Goal: Task Accomplishment & Management: Manage account settings

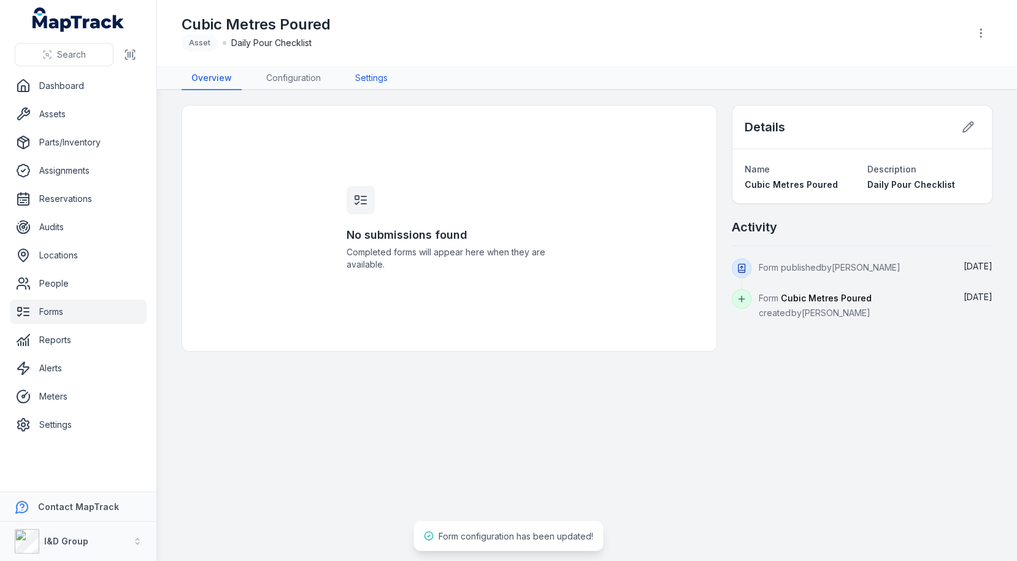
click at [374, 88] on link "Settings" at bounding box center [371, 78] width 52 height 23
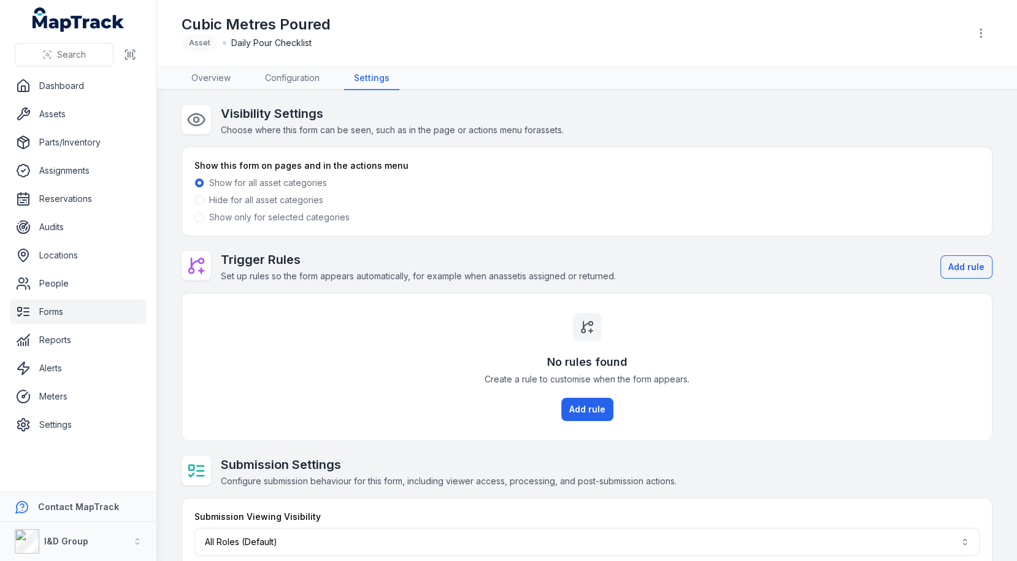
click at [314, 220] on label "Show only for selected categories" at bounding box center [279, 217] width 140 height 12
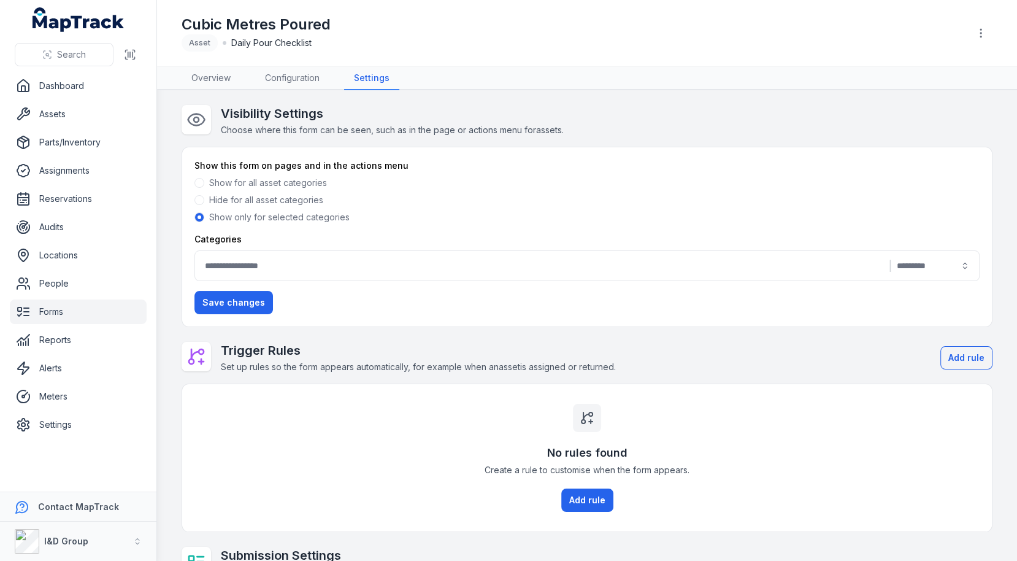
click at [259, 266] on div "|" at bounding box center [586, 265] width 785 height 31
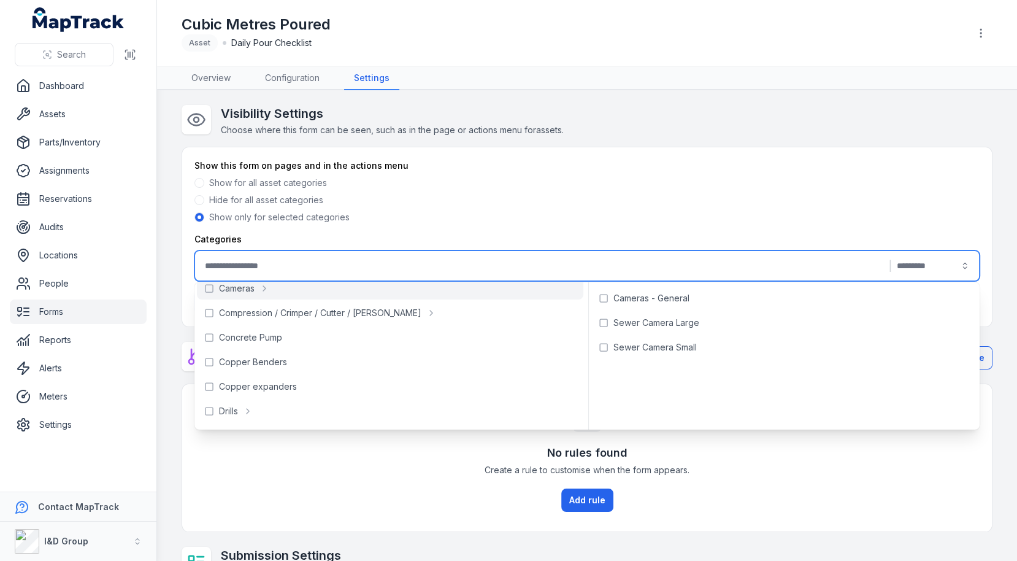
scroll to position [150, 0]
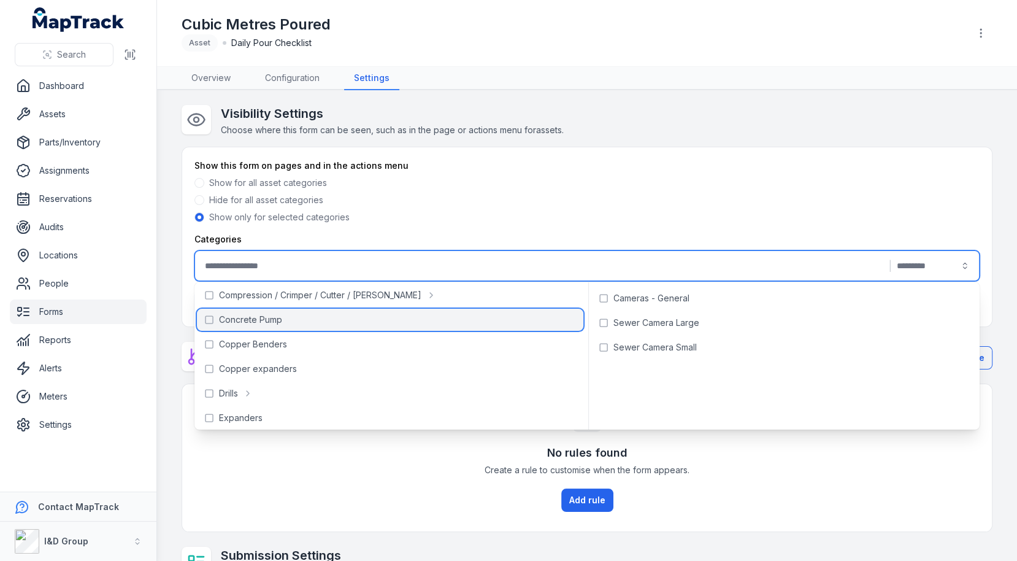
click at [412, 323] on div "Concrete Pump" at bounding box center [390, 320] width 386 height 22
type input "**********"
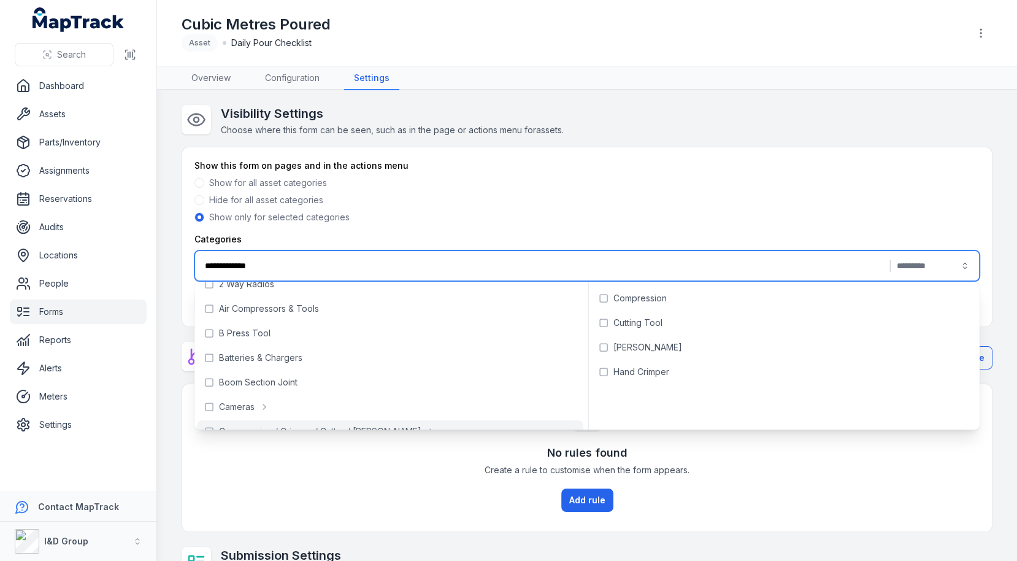
scroll to position [0, 0]
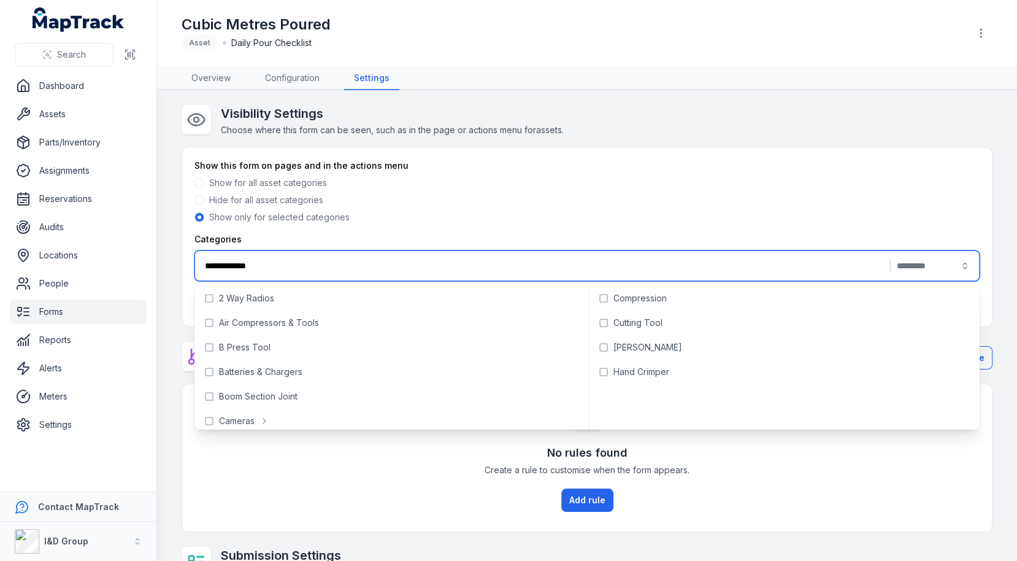
click at [634, 194] on div "Hide for all asset categories" at bounding box center [586, 200] width 785 height 12
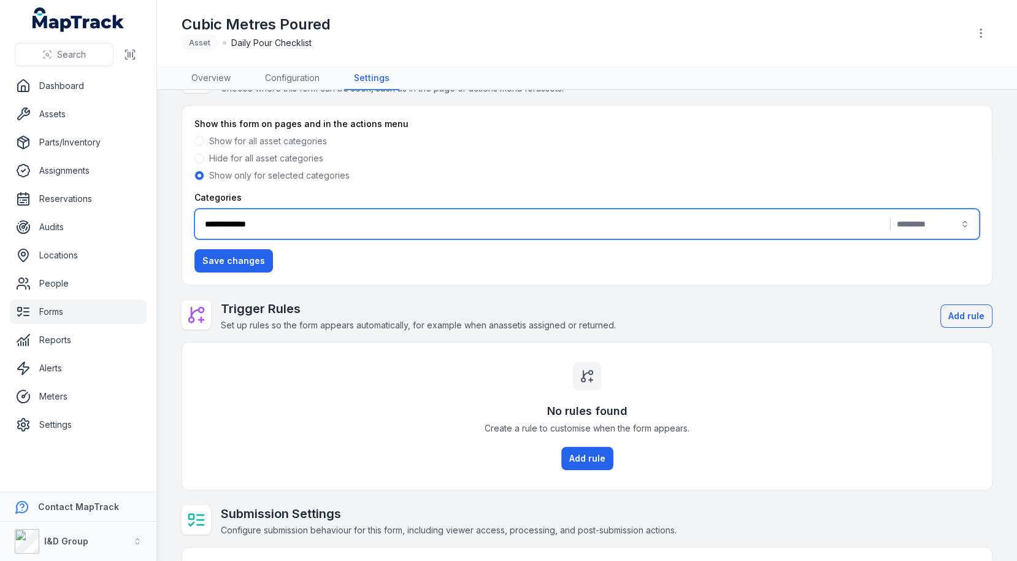
scroll to position [43, 0]
click at [253, 263] on button "Save changes" at bounding box center [233, 259] width 79 height 23
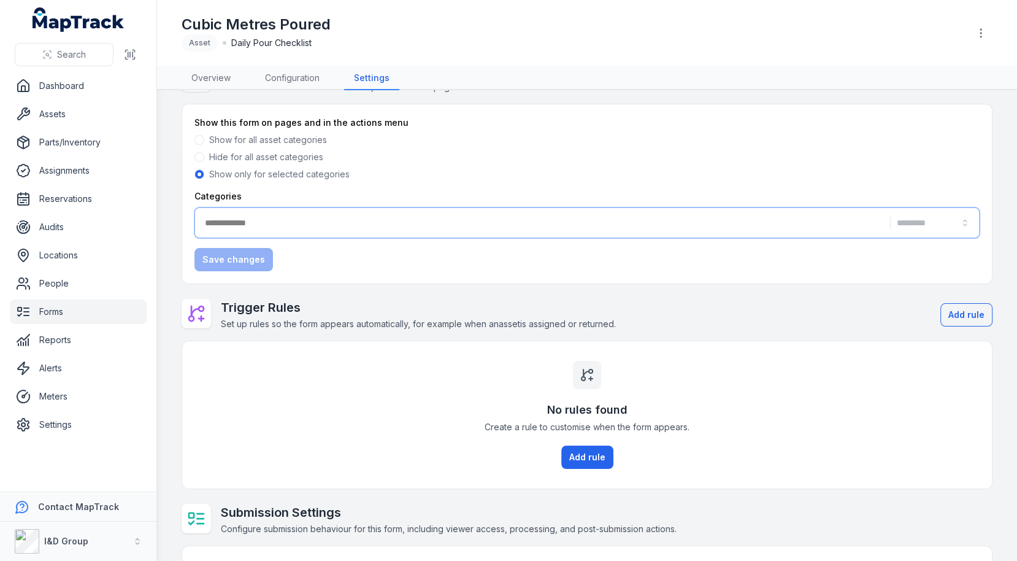
click at [463, 291] on div "**********" at bounding box center [587, 348] width 811 height 572
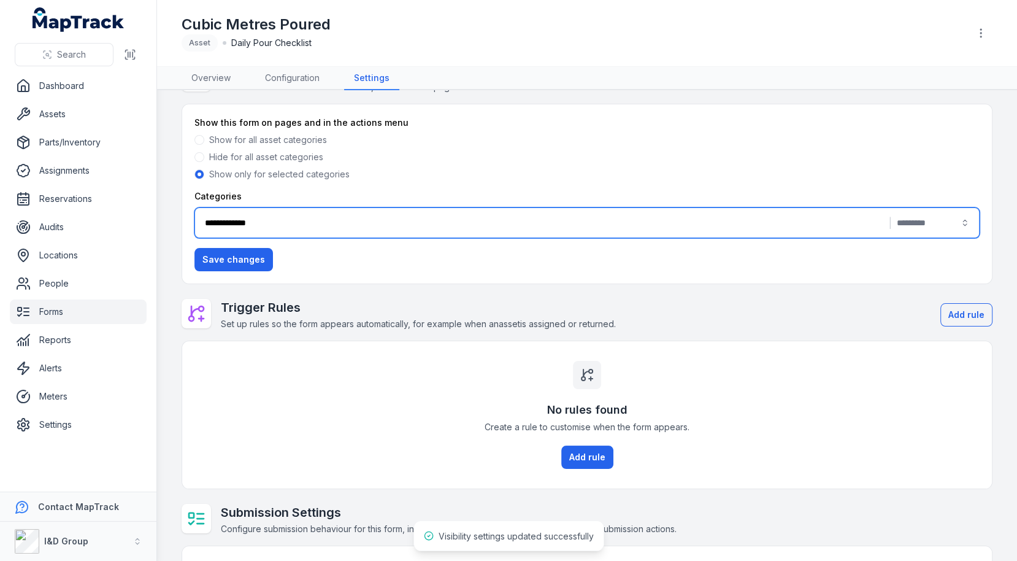
scroll to position [126, 0]
